Goal: Task Accomplishment & Management: Use online tool/utility

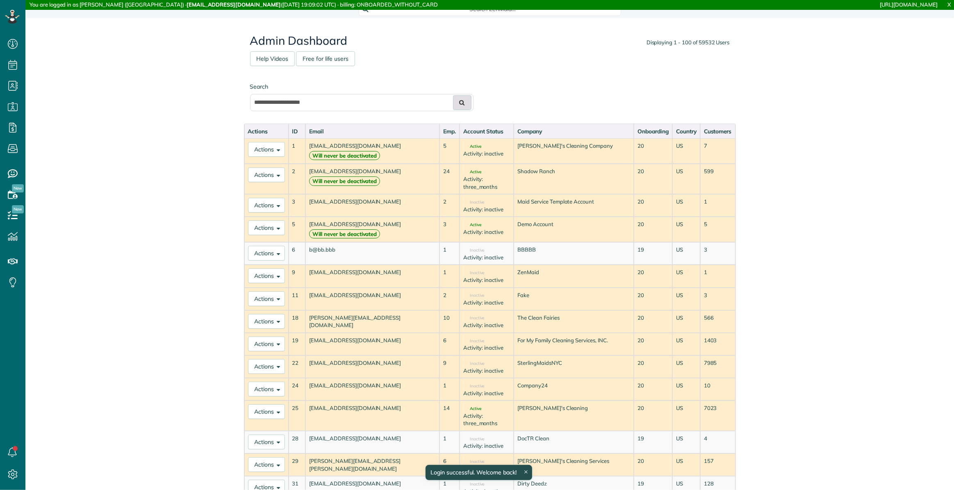
scroll to position [4, 4]
type input "**********"
click at [463, 104] on button at bounding box center [462, 102] width 18 height 15
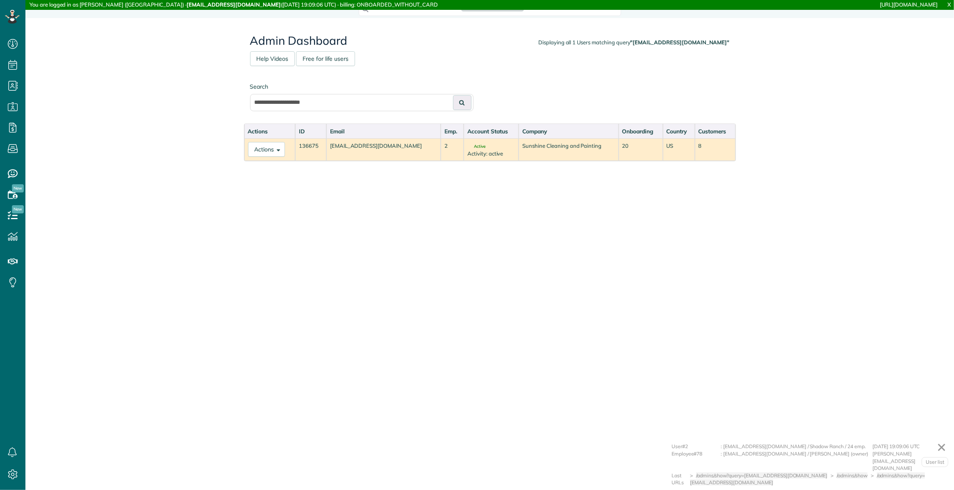
scroll to position [4, 4]
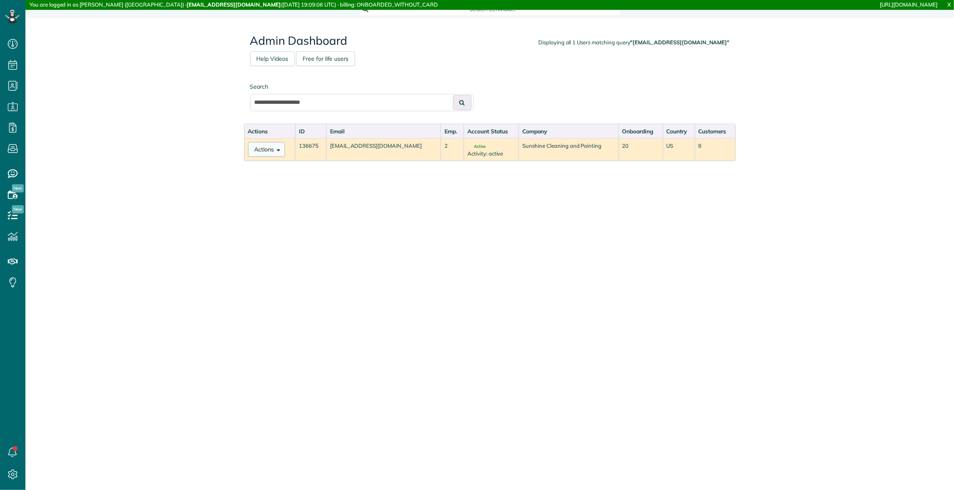
click at [271, 147] on button "Actions" at bounding box center [266, 149] width 37 height 15
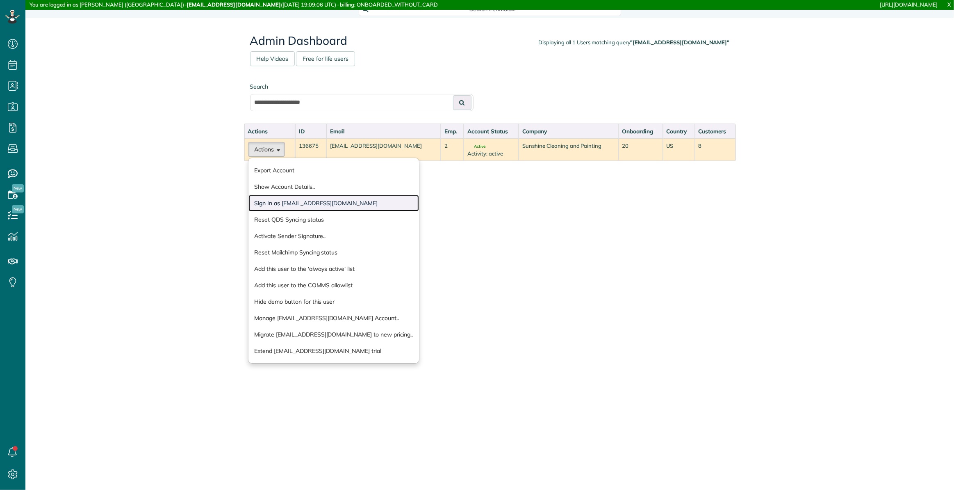
click at [269, 204] on link "Sign In as sunshineofnc@gmail.com" at bounding box center [334, 203] width 171 height 16
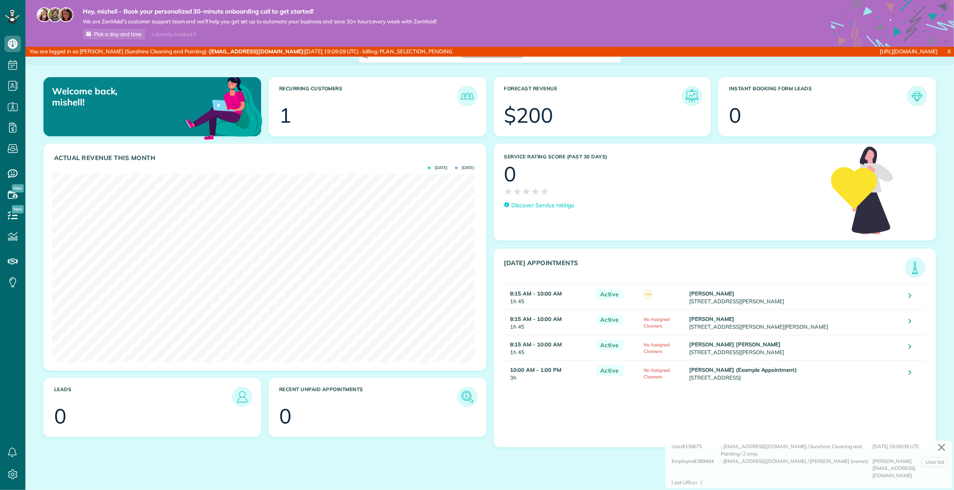
scroll to position [188, 422]
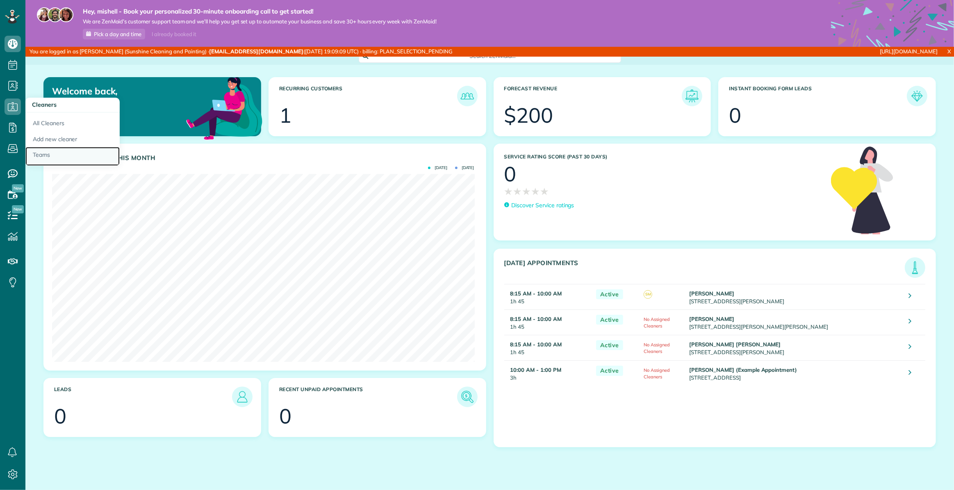
click at [49, 155] on link "Teams" at bounding box center [72, 156] width 94 height 19
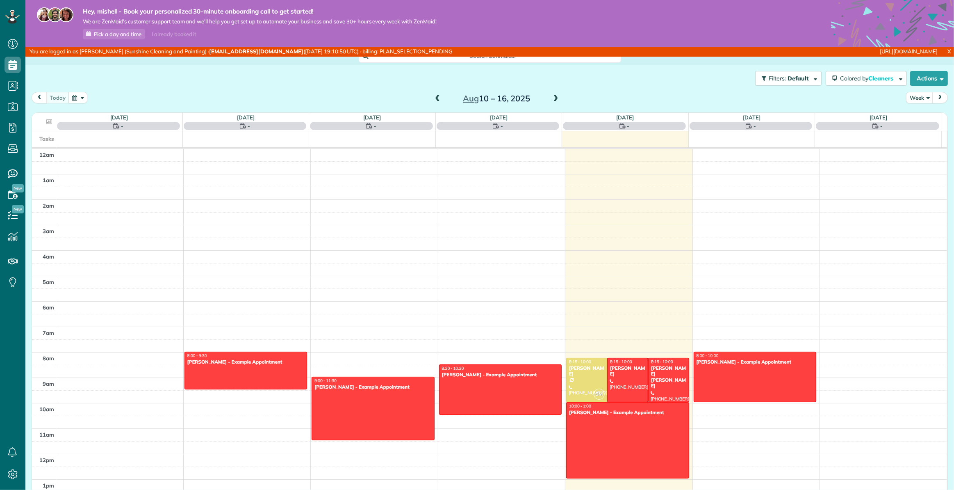
scroll to position [178, 0]
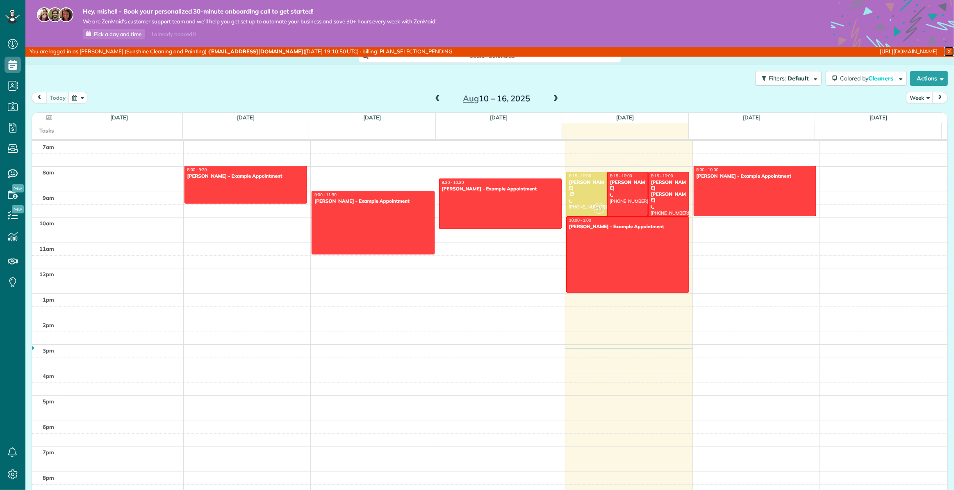
click at [944, 50] on link "X" at bounding box center [949, 51] width 10 height 9
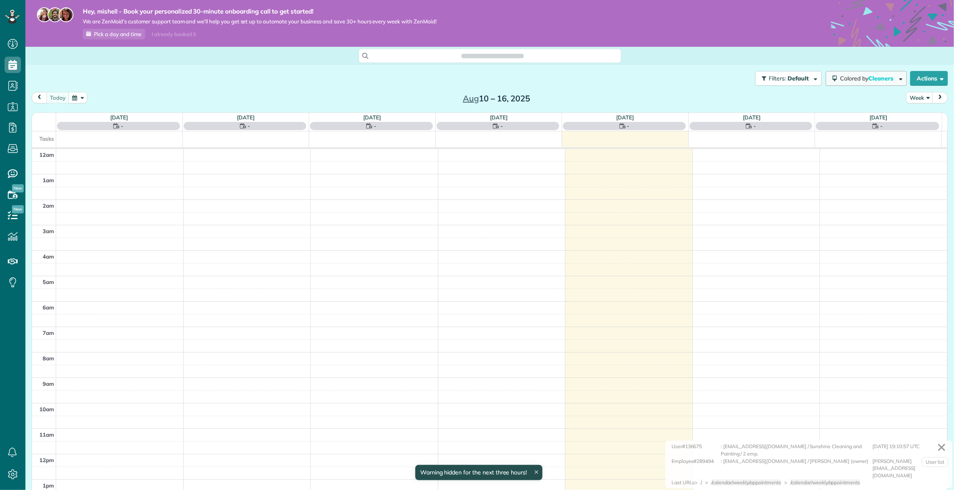
scroll to position [178, 0]
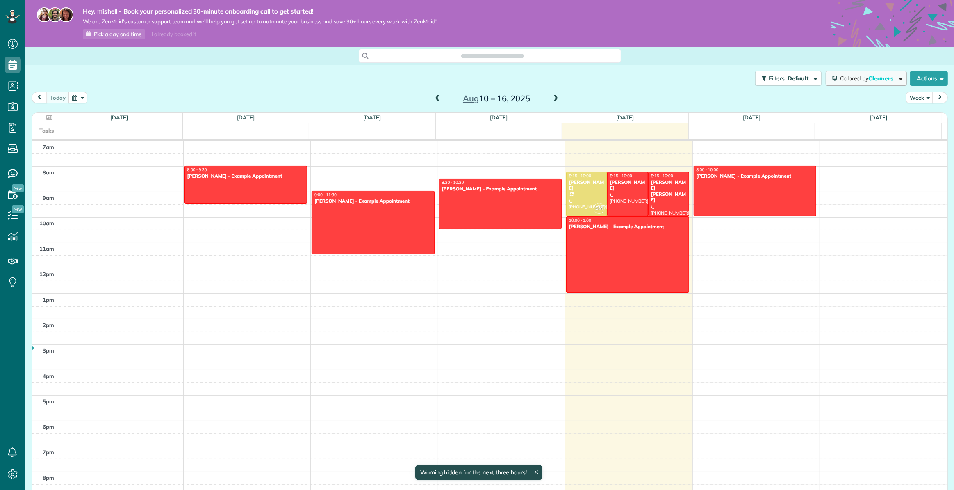
click at [855, 76] on span "Colored by Cleaners" at bounding box center [868, 78] width 56 height 7
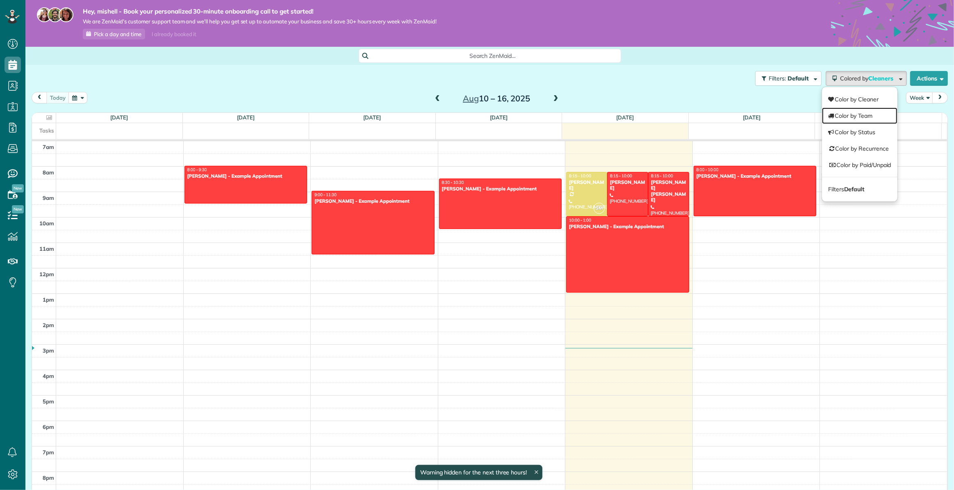
click at [855, 116] on link "Color by Team" at bounding box center [859, 115] width 75 height 16
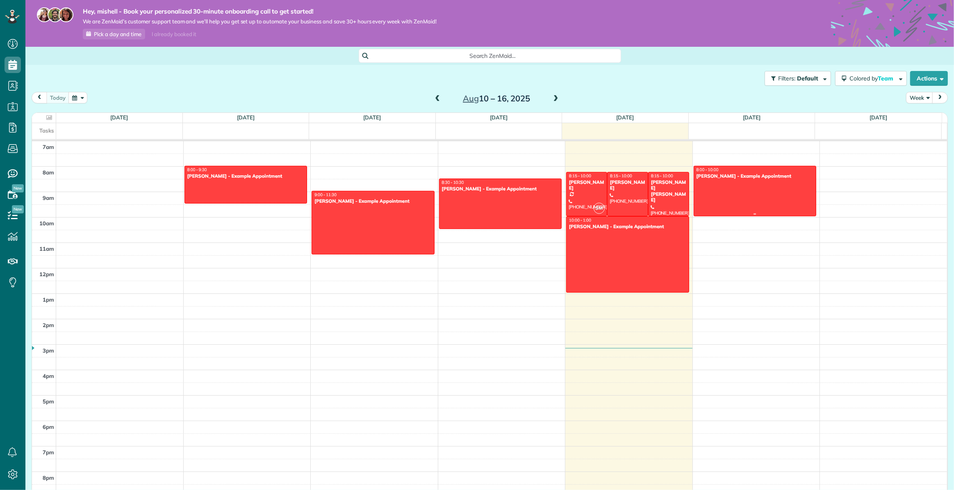
click at [737, 180] on div at bounding box center [755, 191] width 122 height 50
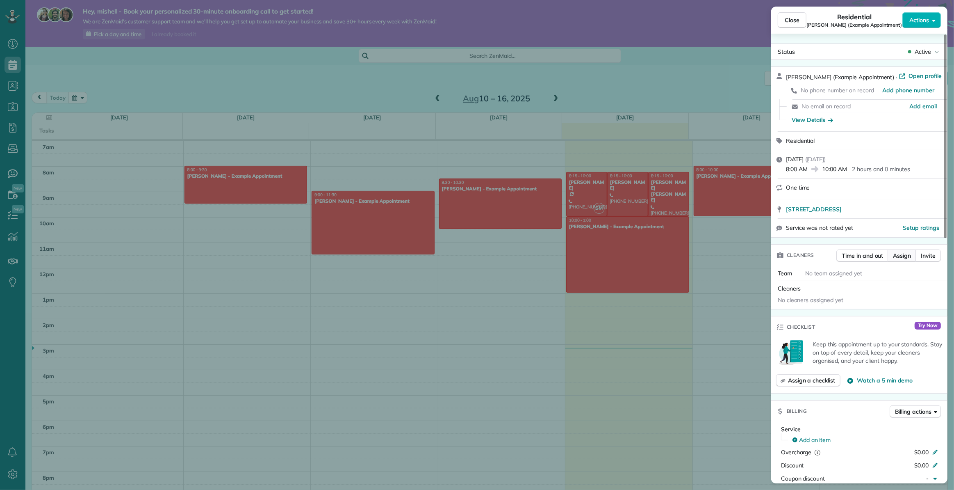
click at [902, 254] on span "Assign" at bounding box center [902, 255] width 18 height 8
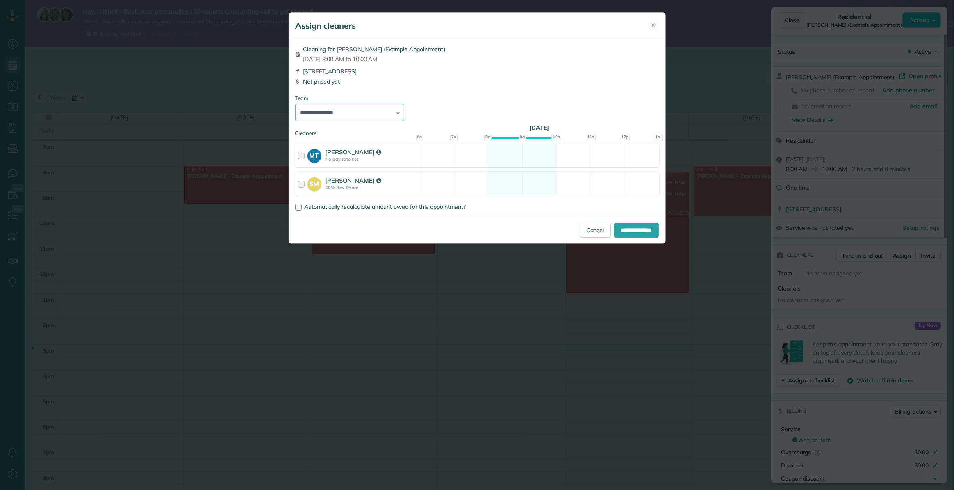
click at [347, 107] on select "**********" at bounding box center [349, 112] width 109 height 17
select select "*****"
click at [295, 104] on select "**********" at bounding box center [349, 112] width 109 height 17
click at [299, 155] on div at bounding box center [302, 155] width 9 height 15
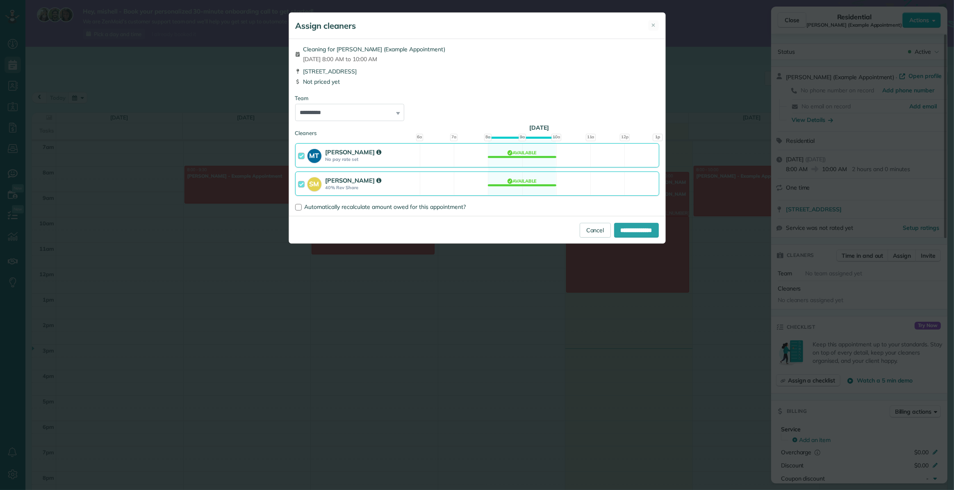
click at [299, 156] on div at bounding box center [302, 155] width 9 height 15
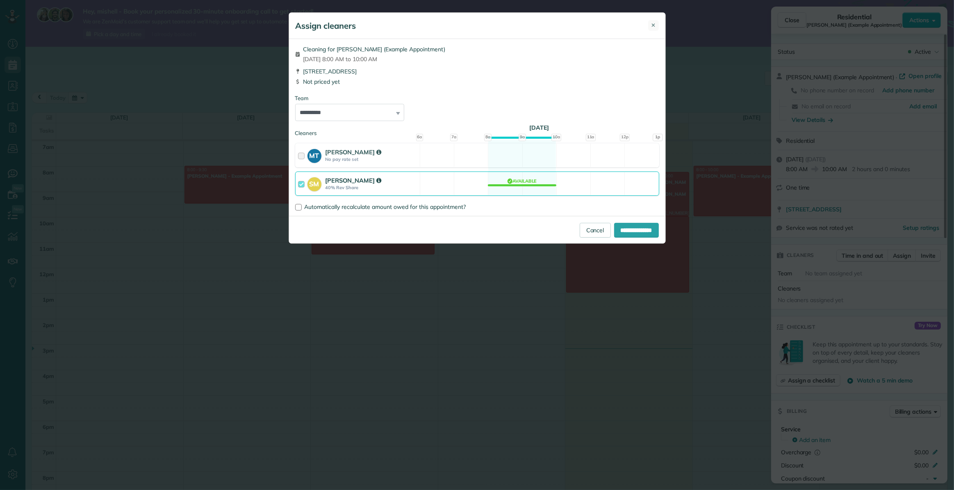
click at [655, 24] on span "✕" at bounding box center [654, 25] width 5 height 8
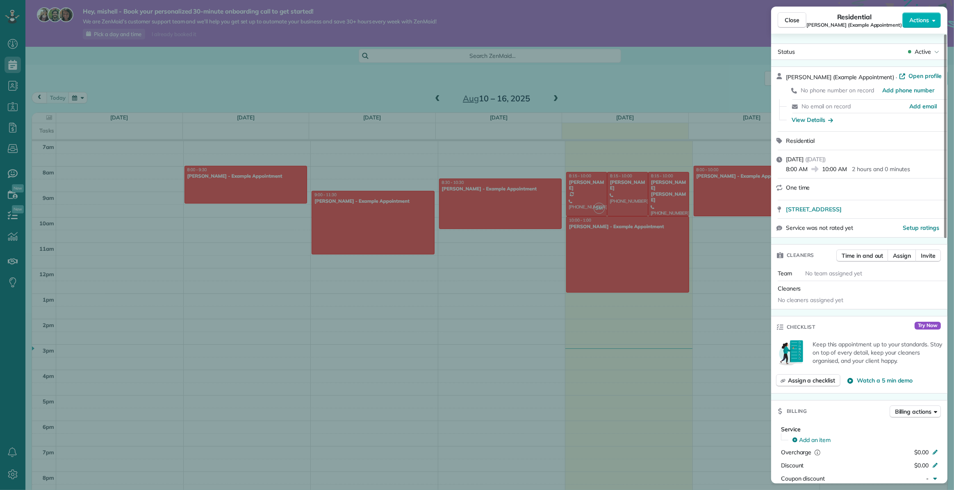
click at [15, 472] on div "Close Residential Chris Schwab (Example Appointment) Actions Status Active Chri…" at bounding box center [477, 245] width 954 height 490
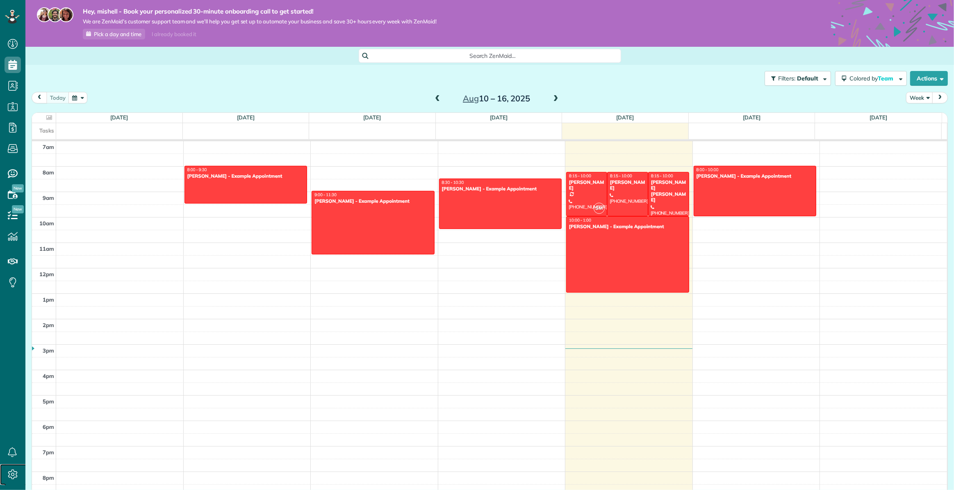
click at [12, 474] on icon at bounding box center [13, 474] width 16 height 16
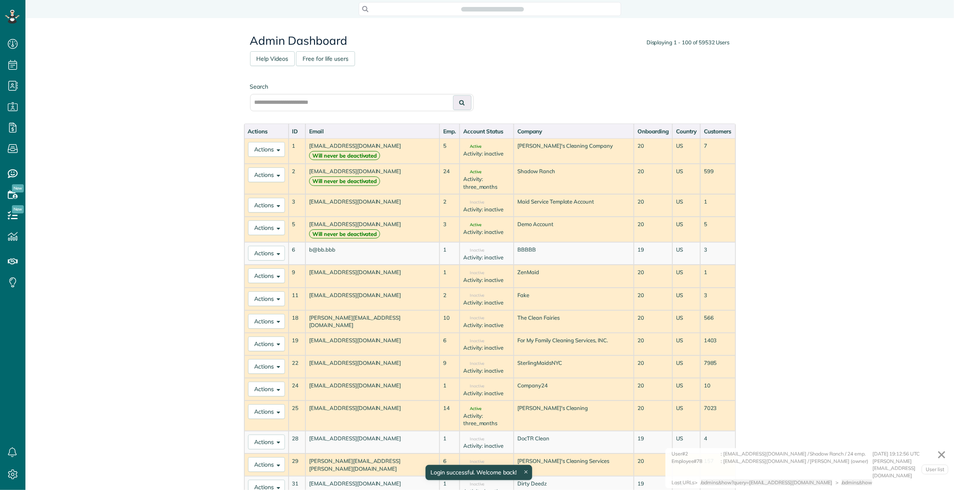
scroll to position [4, 4]
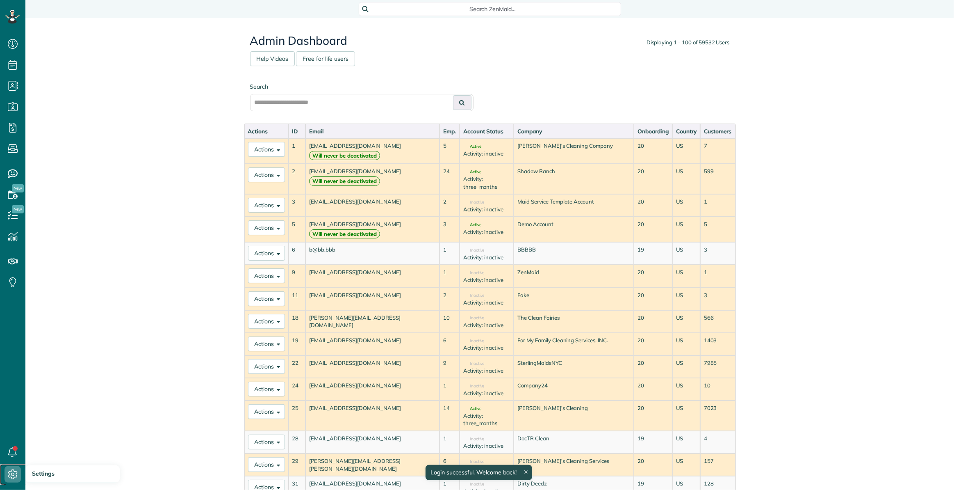
click at [11, 468] on icon at bounding box center [13, 474] width 16 height 16
